Goal: Task Accomplishment & Management: Manage account settings

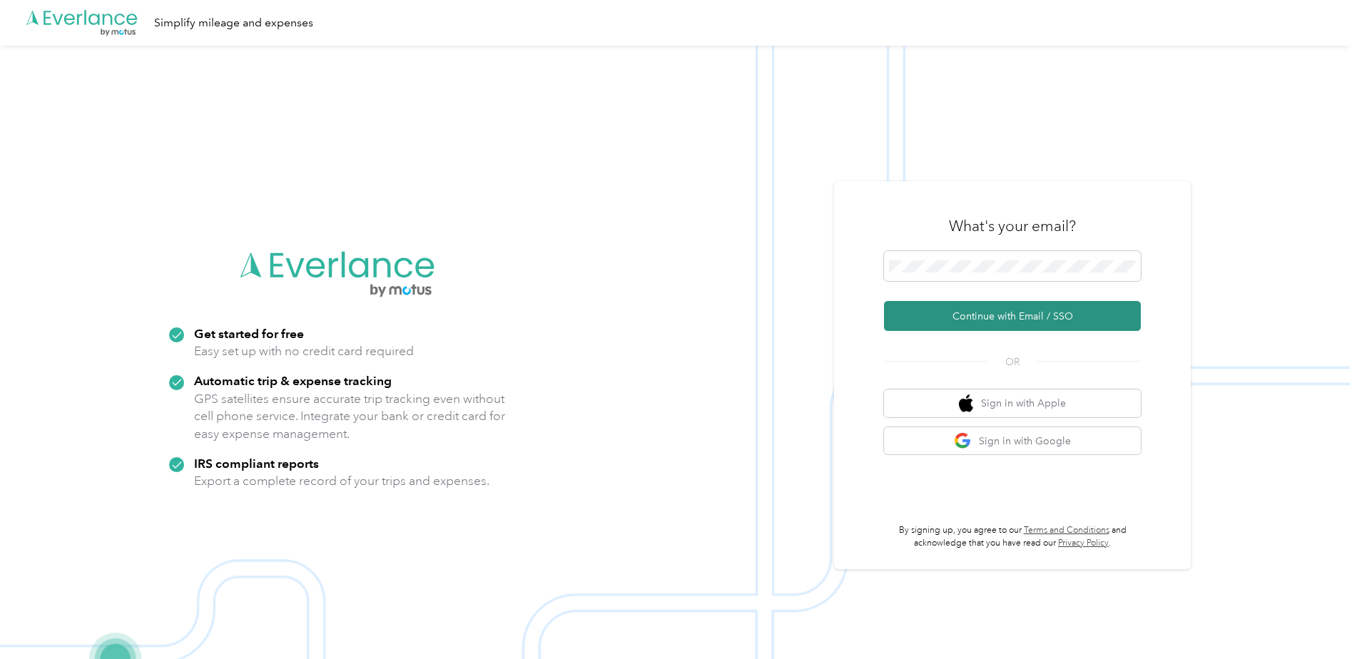
click at [1034, 317] on button "Continue with Email / SSO" at bounding box center [1012, 316] width 257 height 30
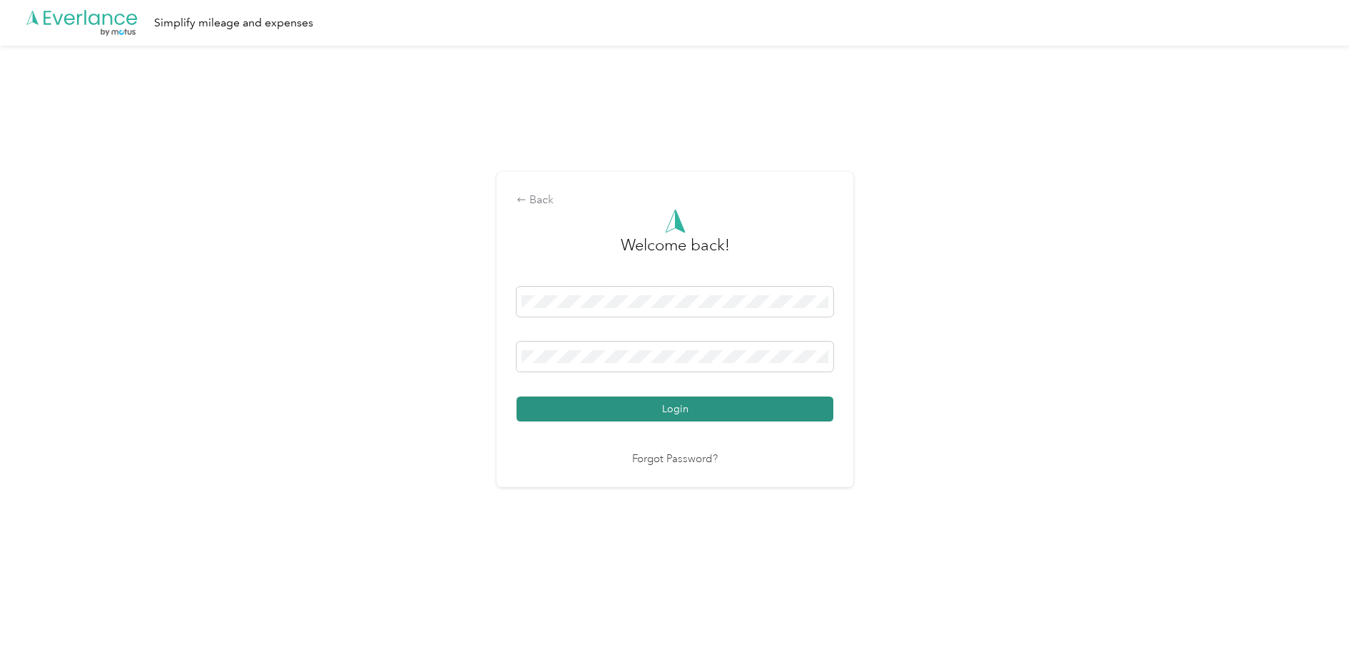
click at [679, 402] on button "Login" at bounding box center [675, 409] width 317 height 25
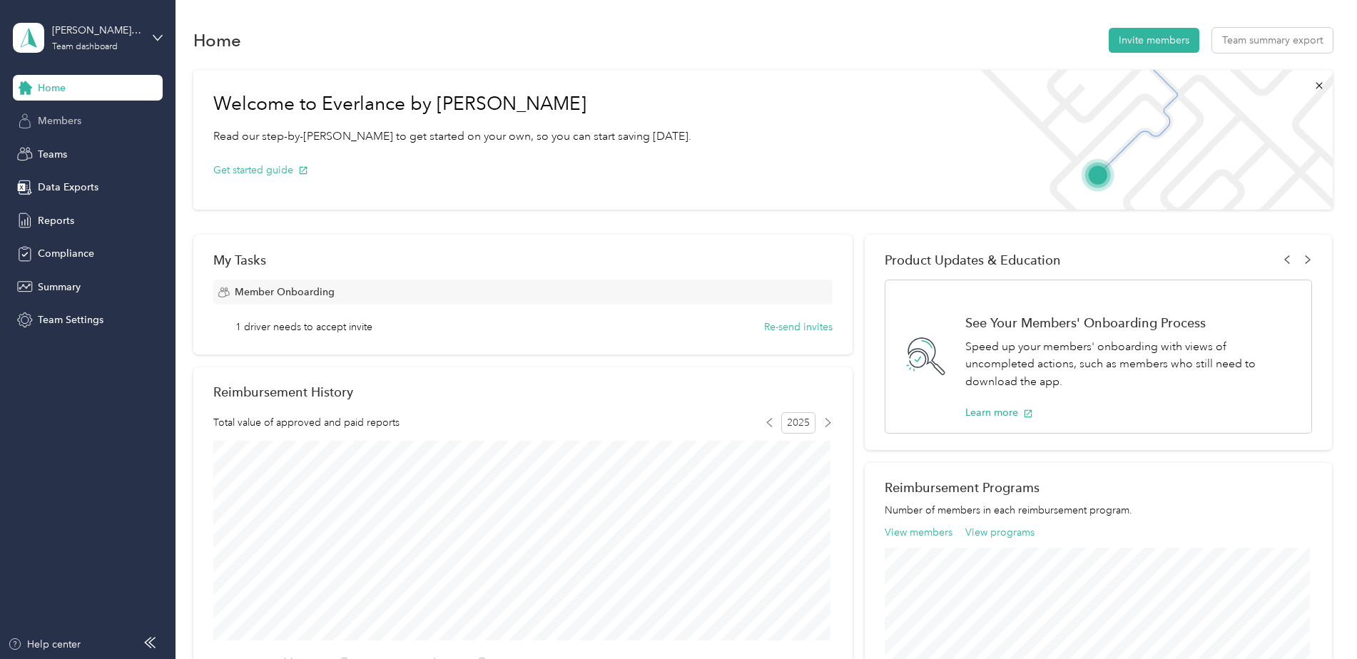
click at [69, 118] on span "Members" at bounding box center [60, 120] width 44 height 15
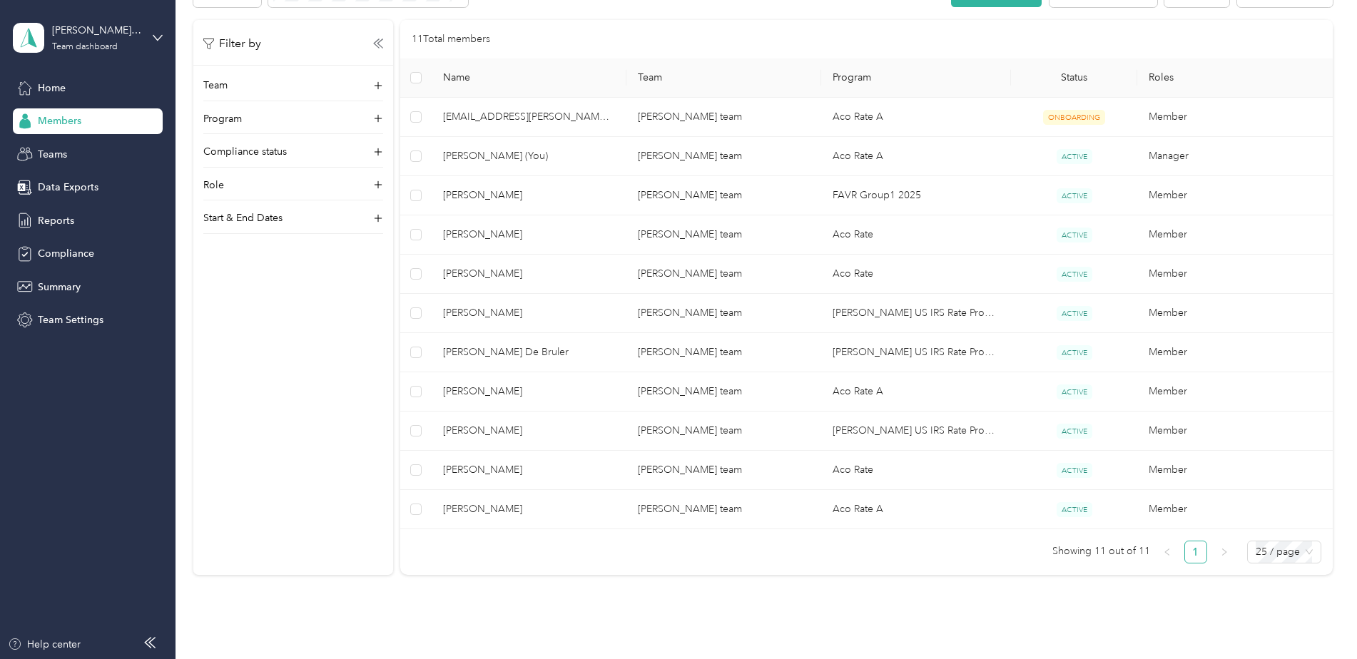
scroll to position [285, 0]
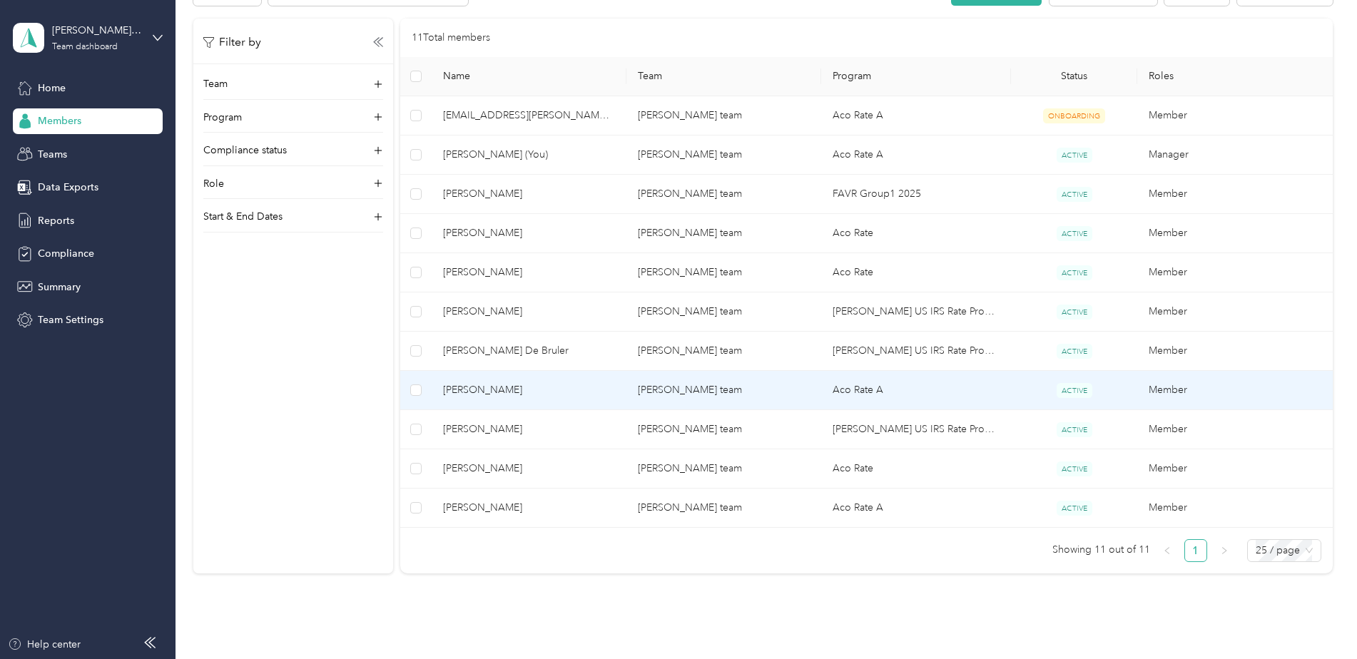
click at [492, 387] on span "[PERSON_NAME]" at bounding box center [529, 390] width 172 height 16
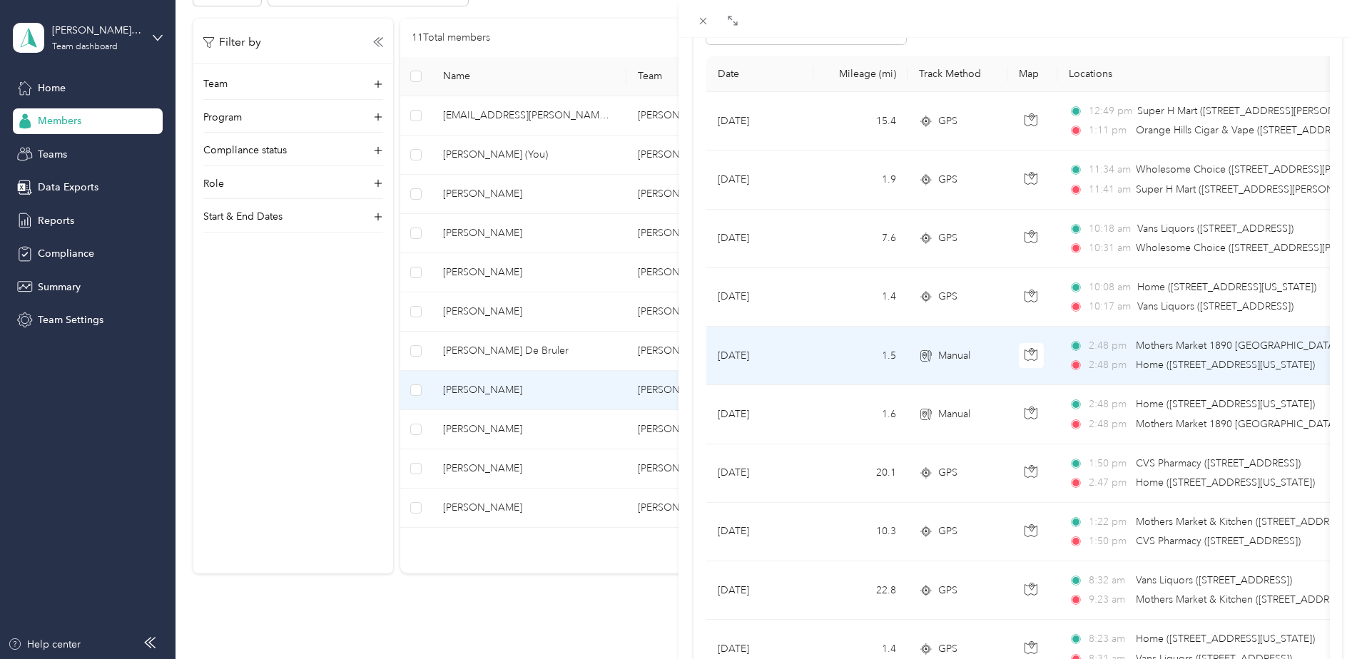
scroll to position [214, 0]
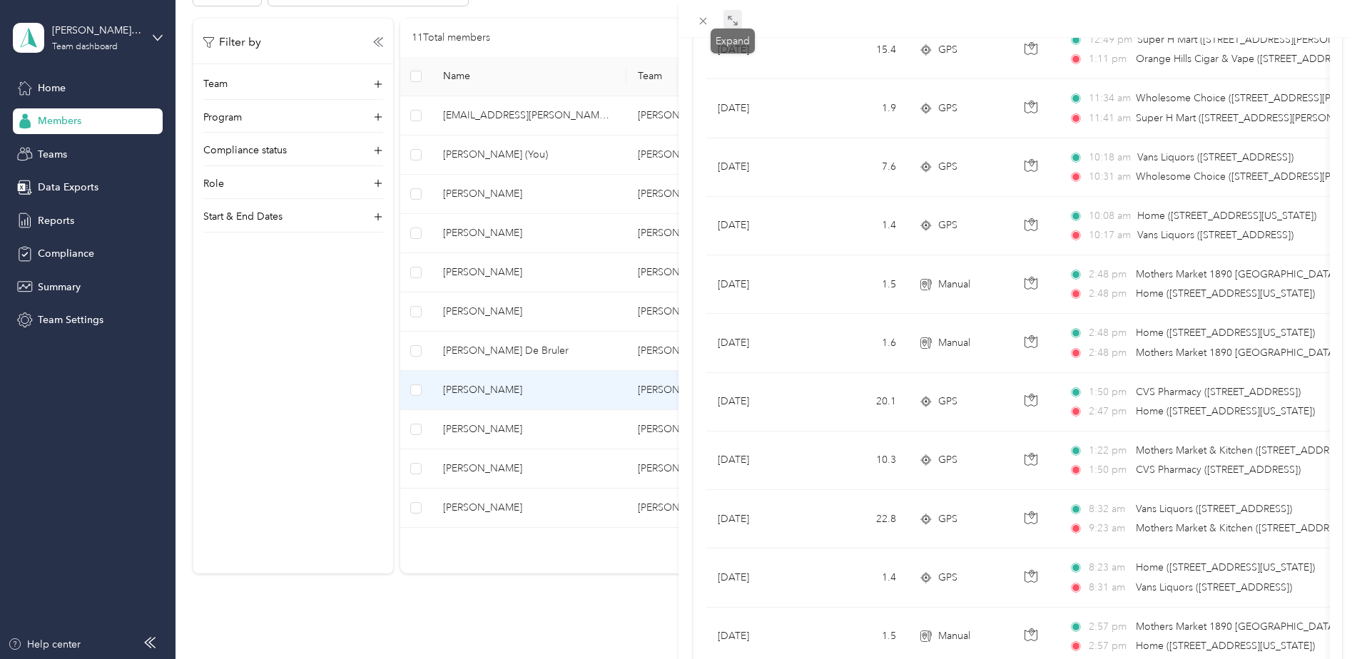
click at [731, 19] on icon at bounding box center [730, 18] width 4 height 4
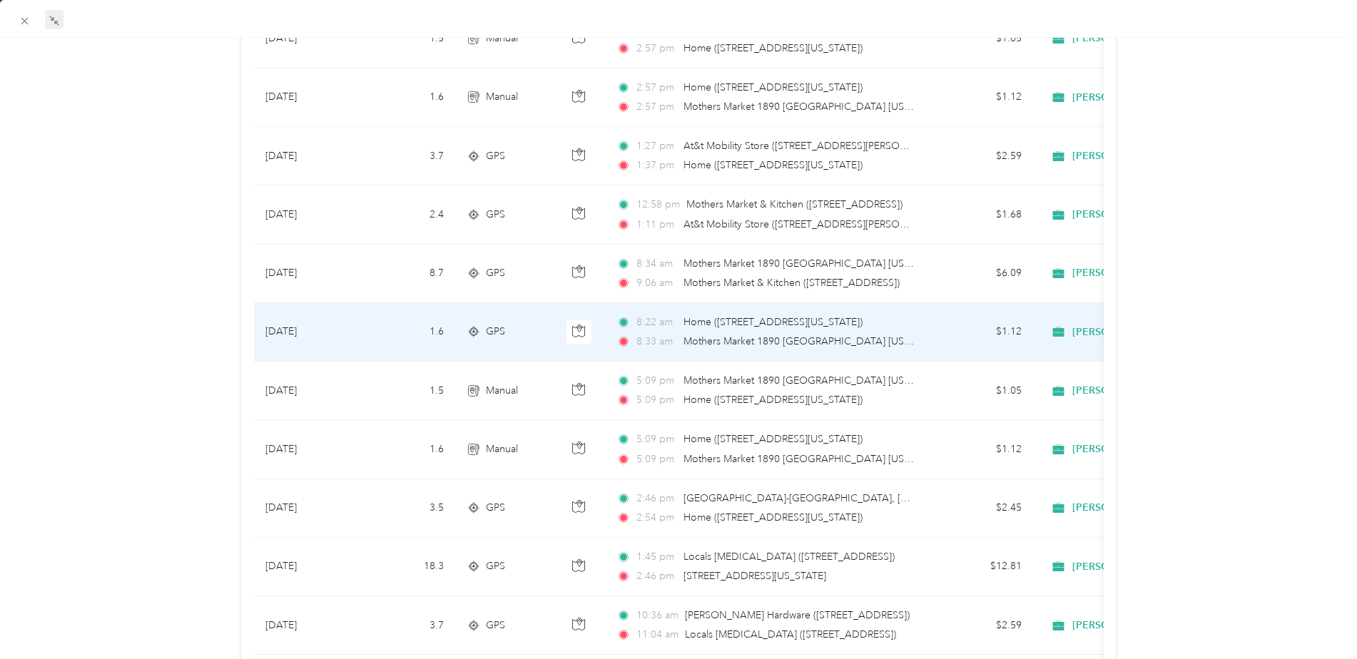
scroll to position [741, 0]
